Goal: Navigation & Orientation: Find specific page/section

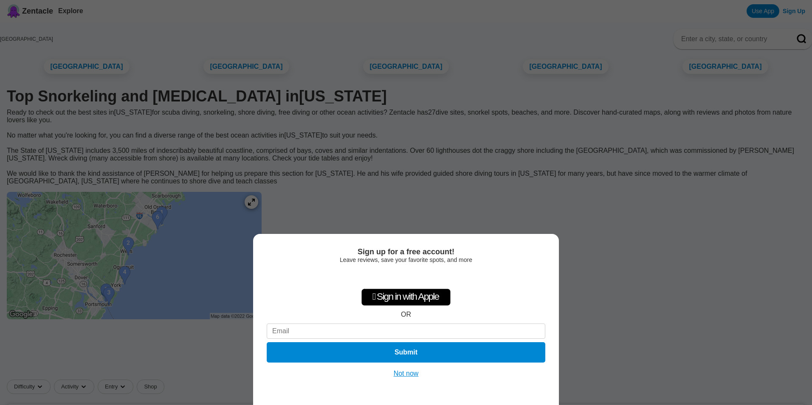
click at [412, 373] on button "Not now" at bounding box center [406, 373] width 30 height 8
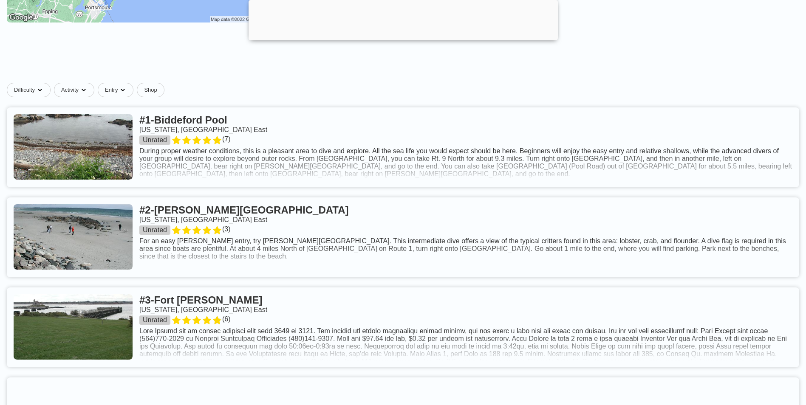
scroll to position [297, 0]
click at [493, 187] on link at bounding box center [403, 147] width 792 height 80
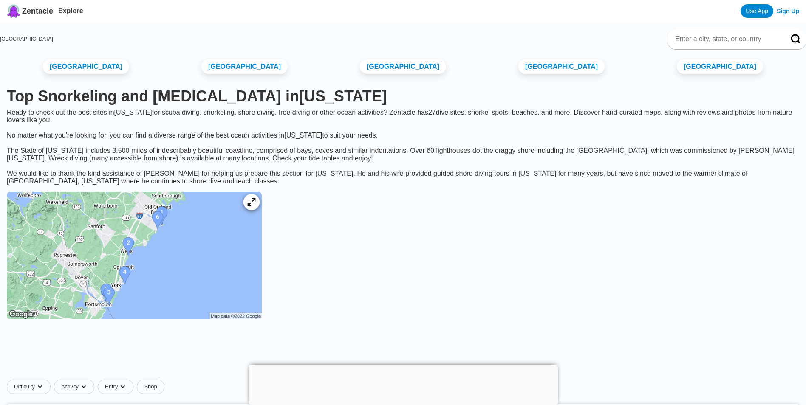
click at [255, 206] on icon at bounding box center [251, 202] width 8 height 8
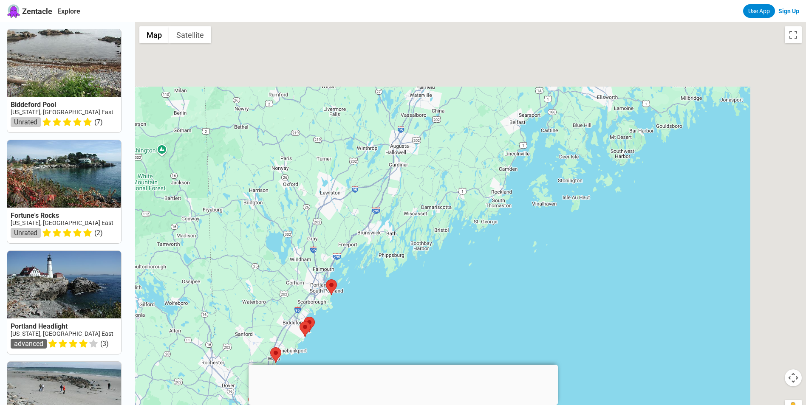
drag, startPoint x: 573, startPoint y: 211, endPoint x: 376, endPoint y: 323, distance: 226.9
click at [382, 325] on div at bounding box center [470, 224] width 671 height 405
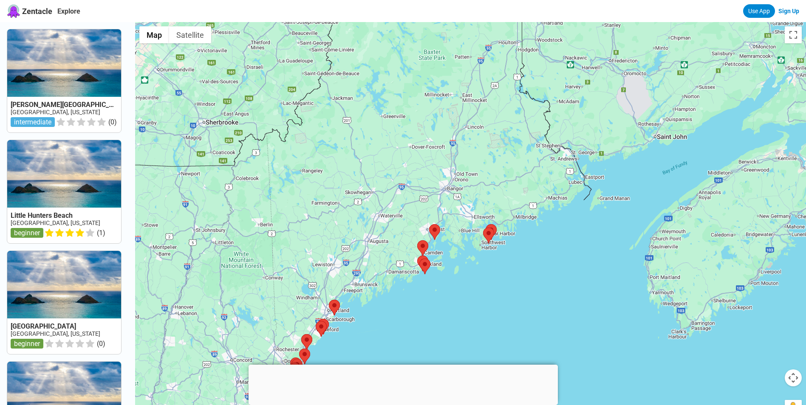
drag, startPoint x: 561, startPoint y: 227, endPoint x: 506, endPoint y: 265, distance: 67.3
click at [511, 264] on div at bounding box center [470, 224] width 671 height 405
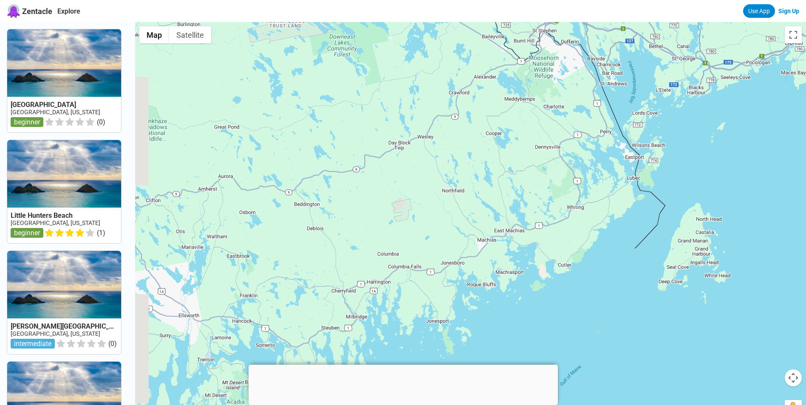
drag, startPoint x: 464, startPoint y: 285, endPoint x: 495, endPoint y: 263, distance: 37.9
click at [495, 264] on div at bounding box center [470, 224] width 671 height 405
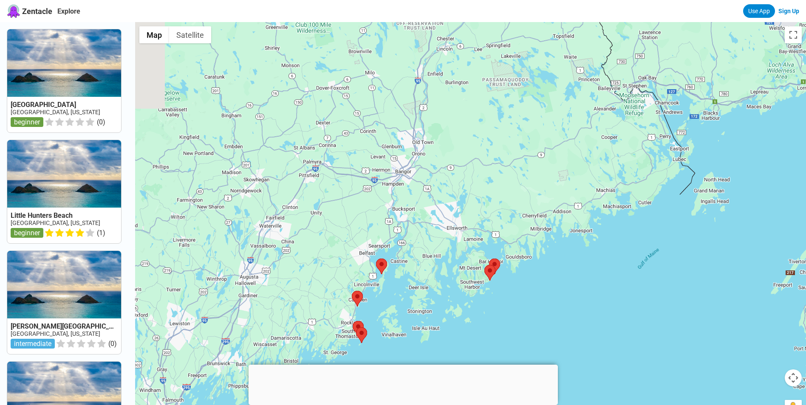
drag, startPoint x: 468, startPoint y: 299, endPoint x: 577, endPoint y: 244, distance: 121.2
click at [584, 245] on div at bounding box center [470, 224] width 671 height 405
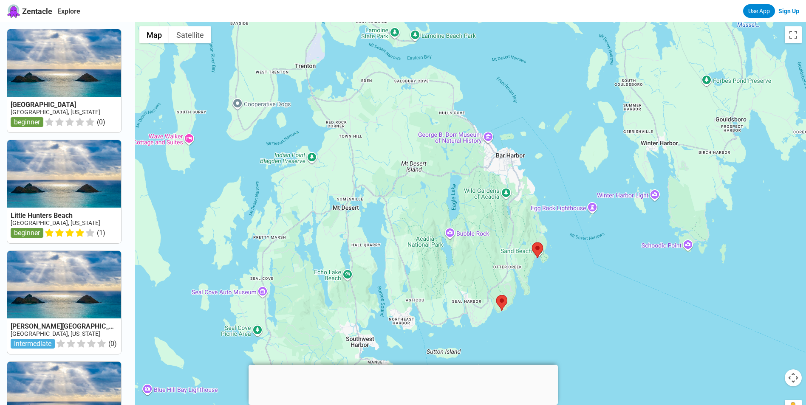
drag, startPoint x: 527, startPoint y: 327, endPoint x: 559, endPoint y: 290, distance: 49.2
click at [559, 290] on div at bounding box center [470, 224] width 671 height 405
